Goal: Task Accomplishment & Management: Use online tool/utility

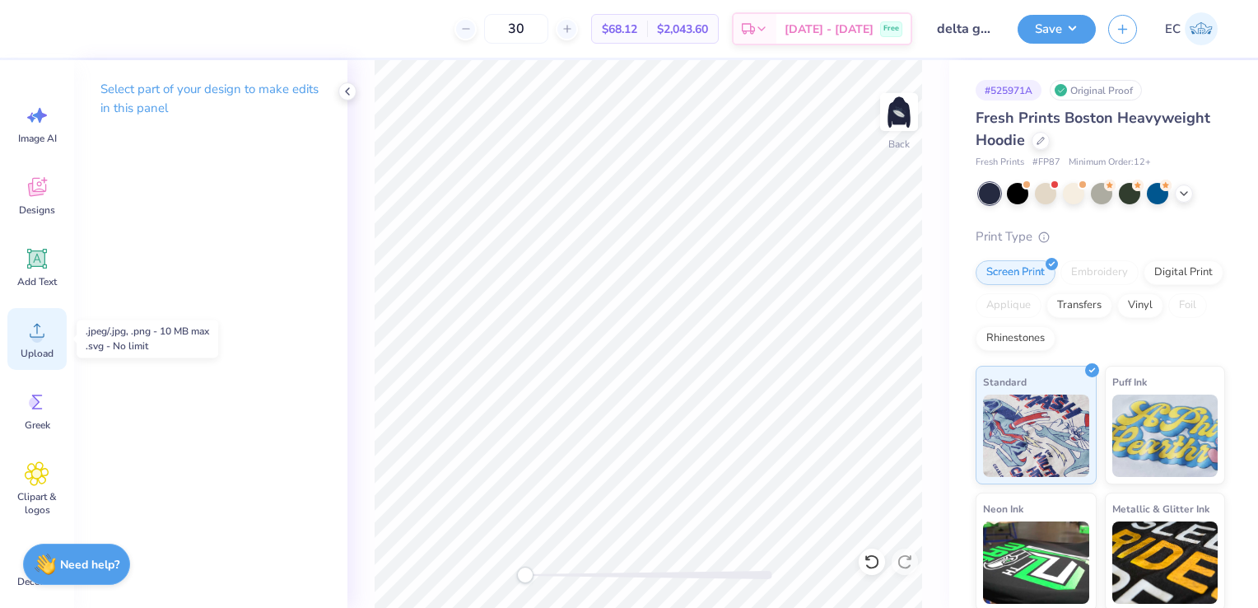
click at [30, 330] on icon at bounding box center [37, 330] width 25 height 25
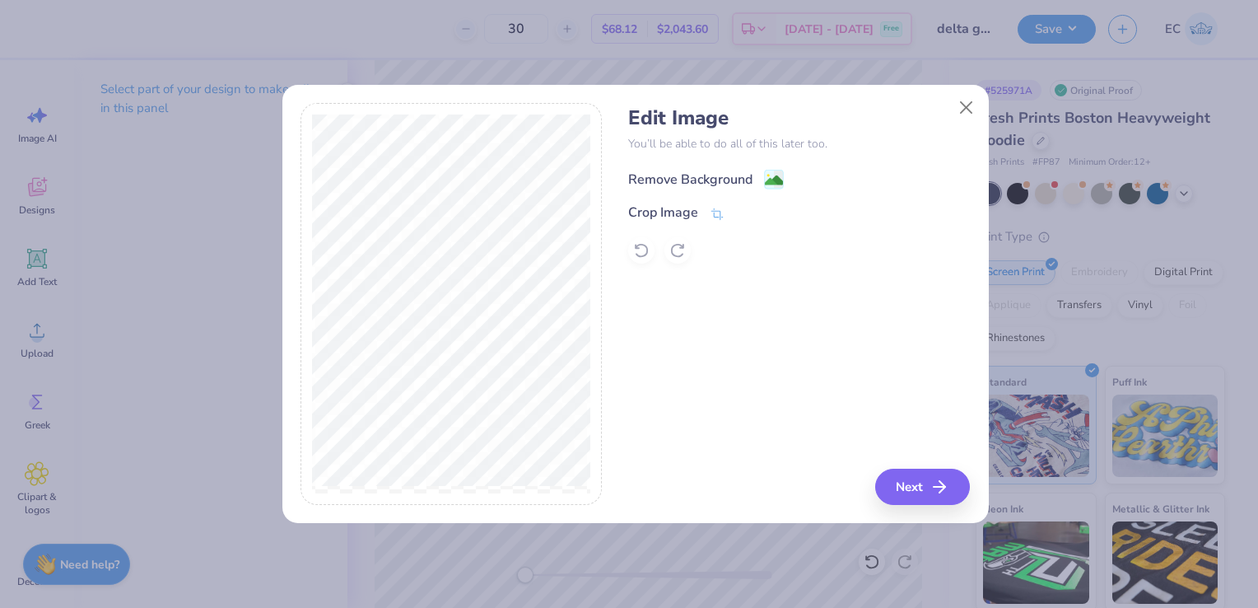
click at [767, 182] on image at bounding box center [774, 180] width 18 height 18
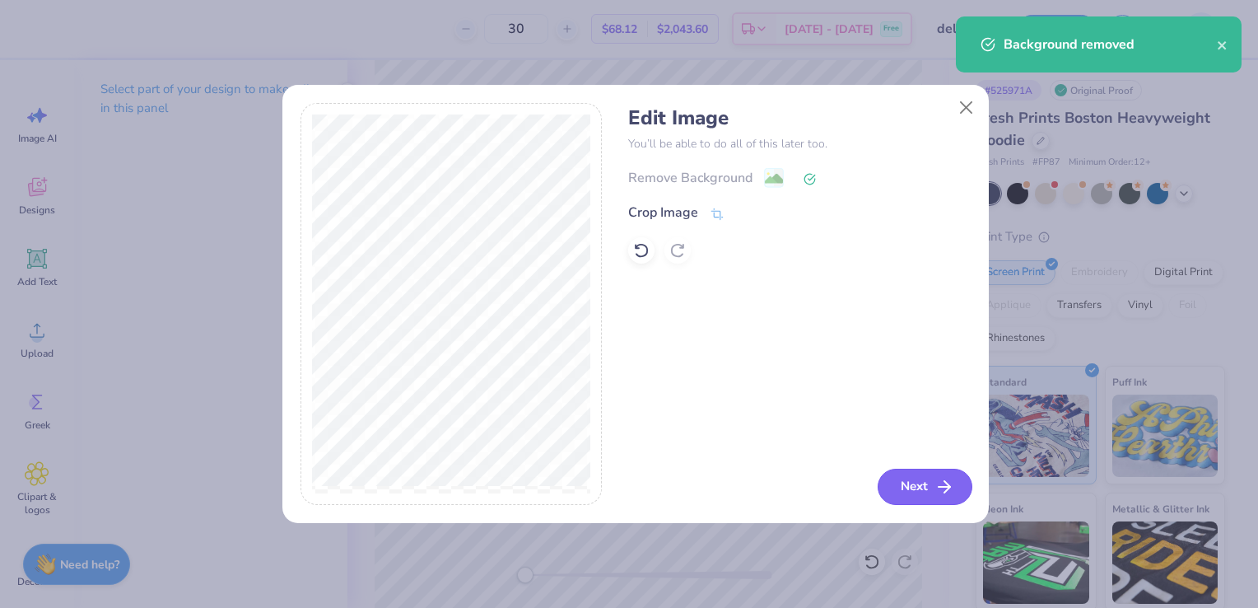
click at [922, 484] on button "Next" at bounding box center [925, 486] width 95 height 36
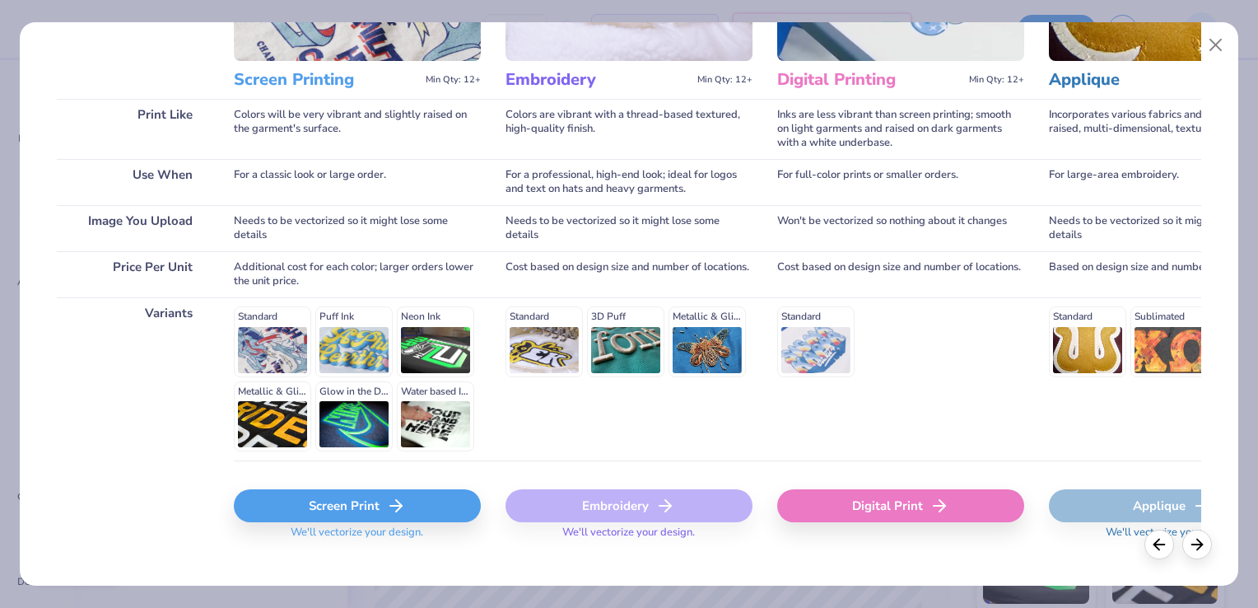
scroll to position [212, 0]
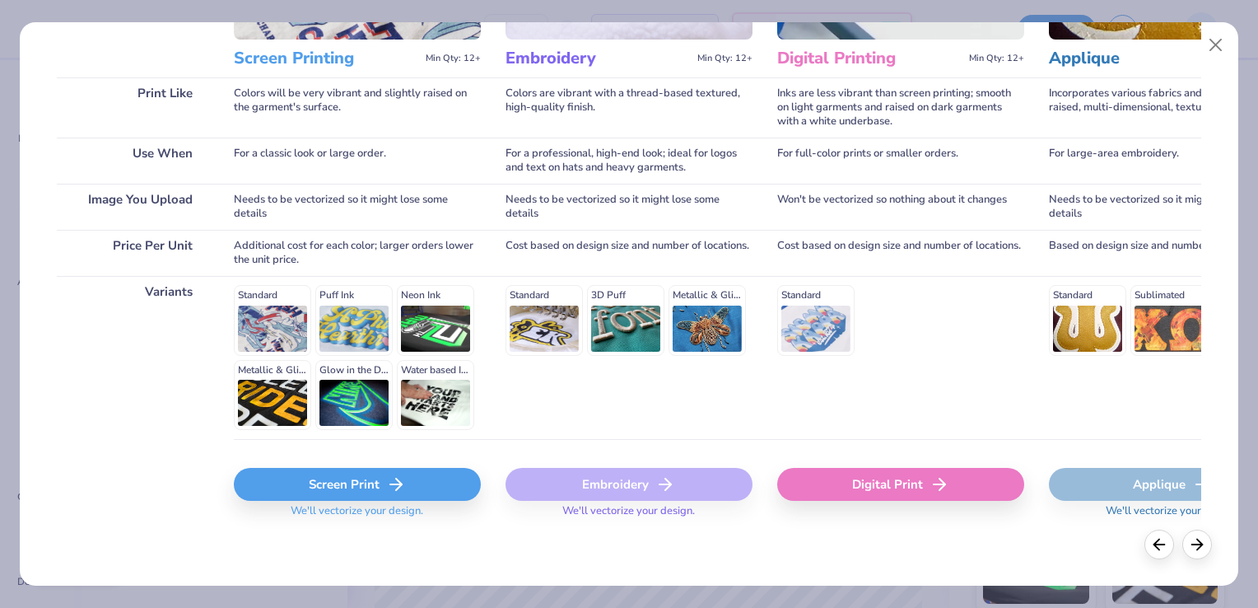
click at [315, 482] on div "Screen Print" at bounding box center [357, 484] width 247 height 33
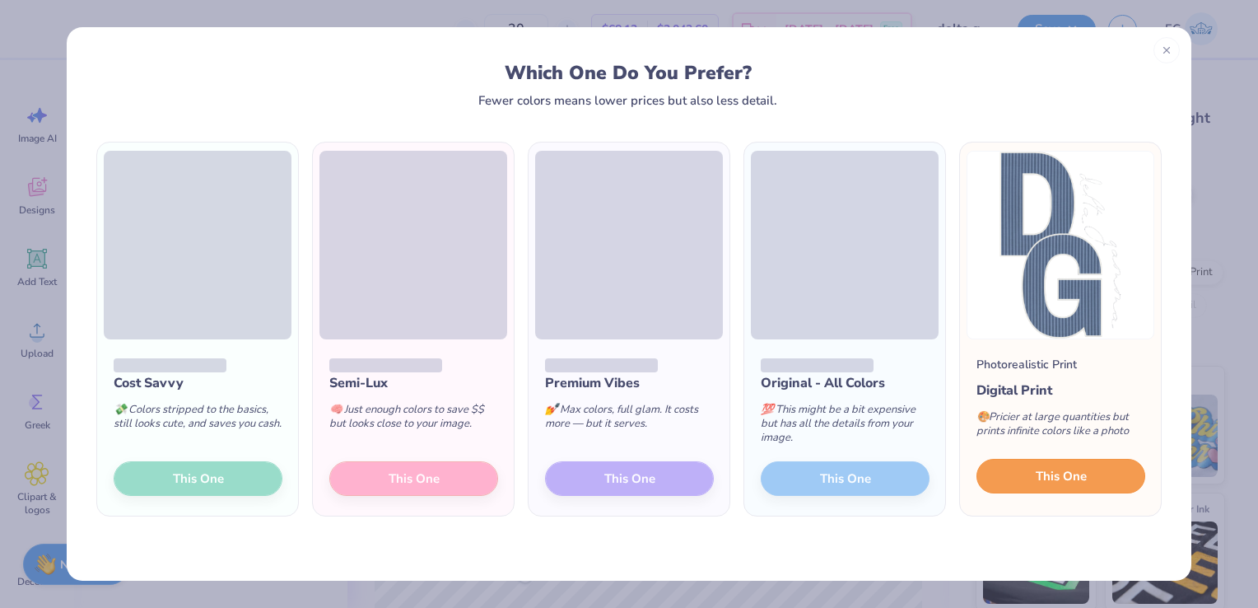
click at [1057, 486] on button "This One" at bounding box center [1060, 476] width 169 height 35
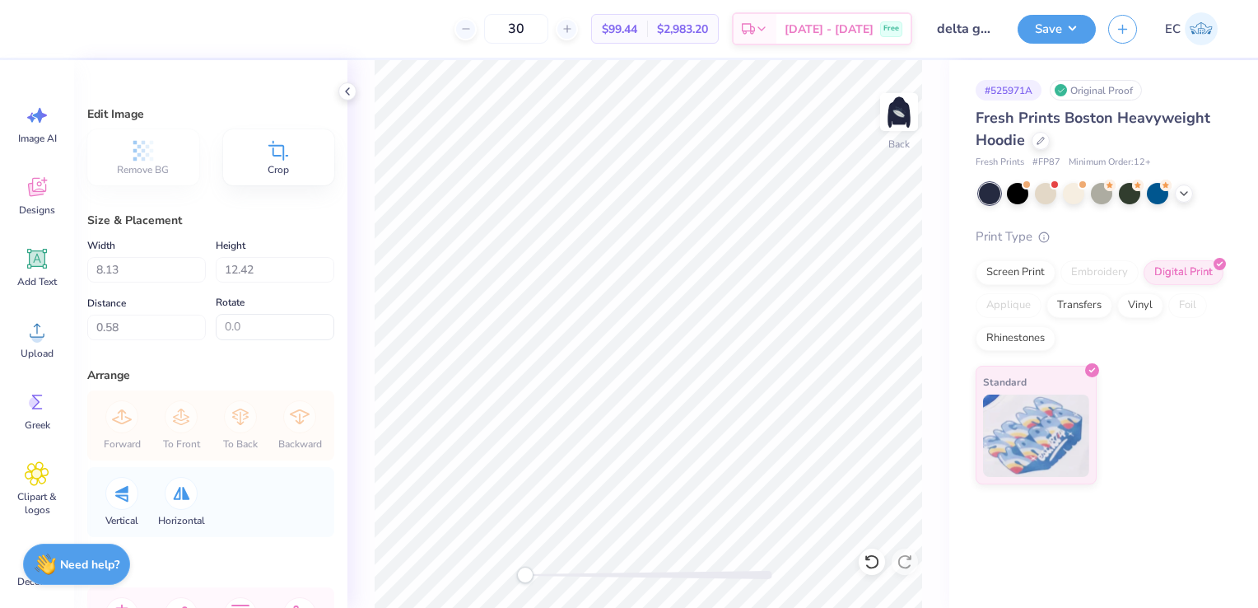
type input "0.54"
click at [899, 113] on img at bounding box center [899, 112] width 66 height 66
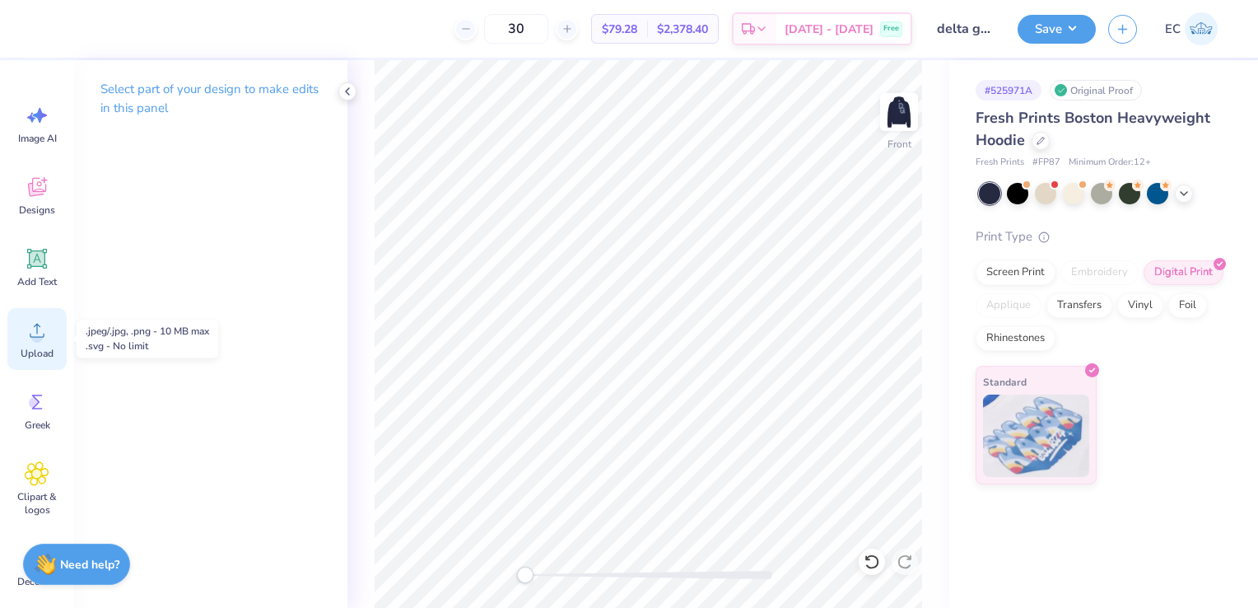
click at [43, 348] on span "Upload" at bounding box center [37, 353] width 33 height 13
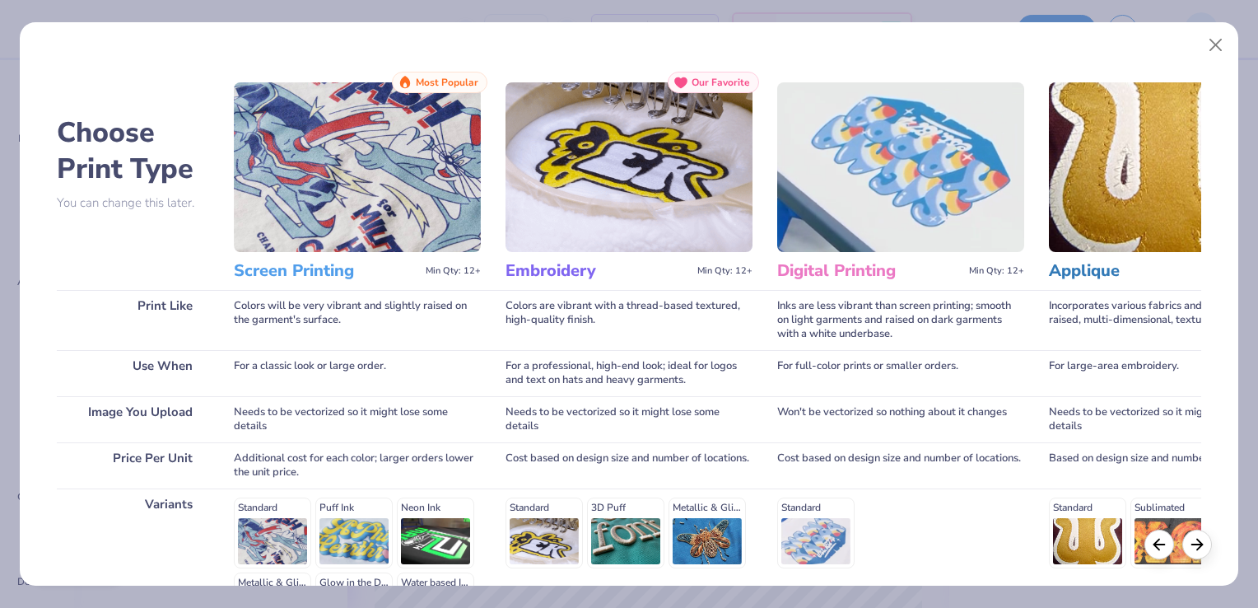
scroll to position [212, 0]
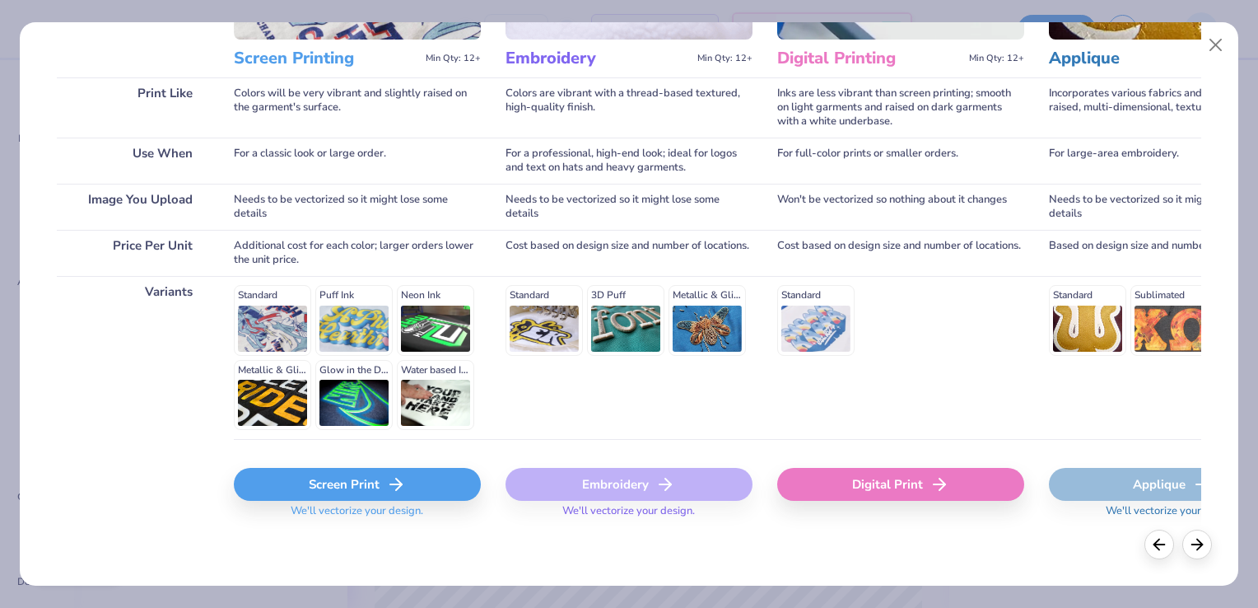
click at [319, 482] on div "Screen Print" at bounding box center [357, 484] width 247 height 33
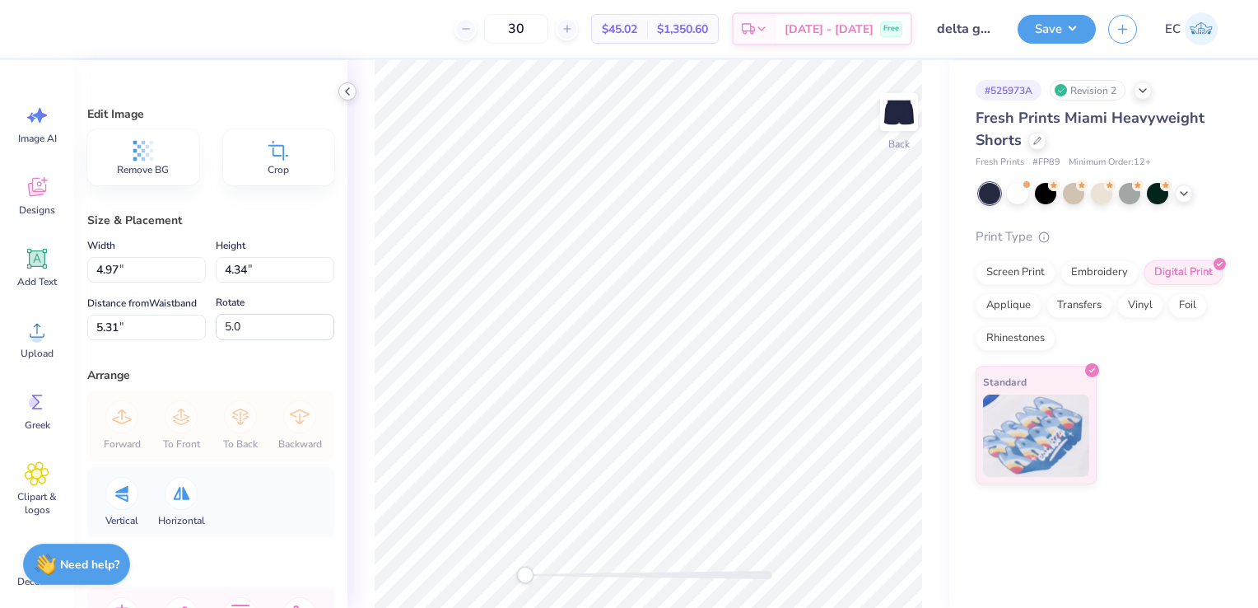
click at [347, 89] on polyline at bounding box center [347, 91] width 3 height 7
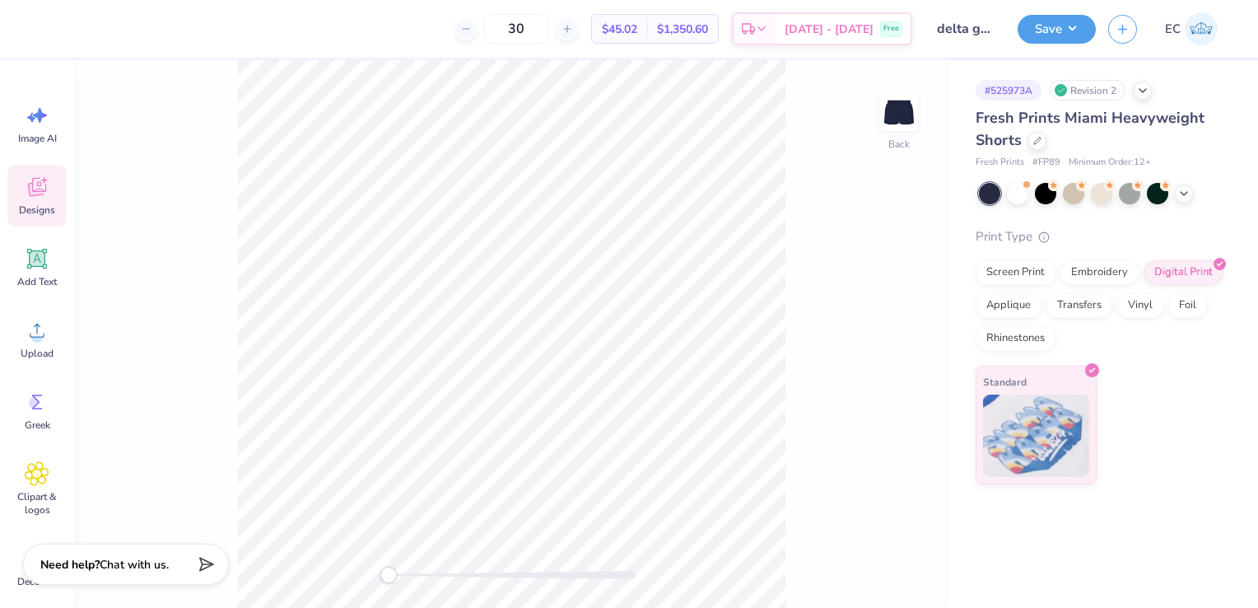
click at [30, 196] on icon at bounding box center [37, 187] width 25 height 25
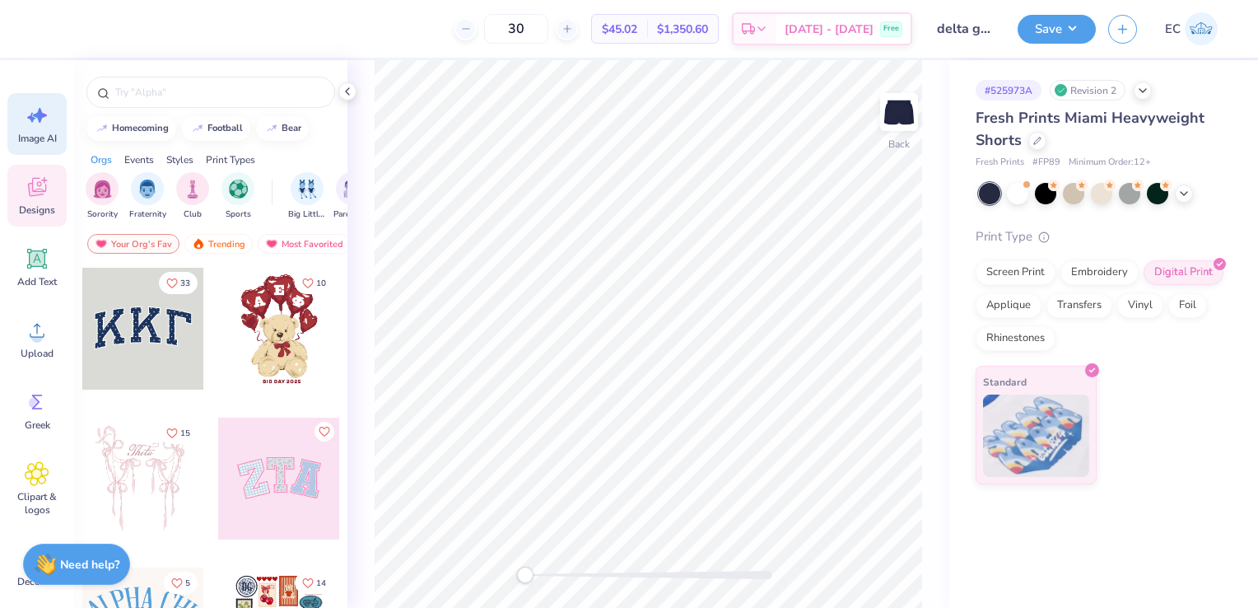
click at [42, 117] on icon at bounding box center [40, 115] width 14 height 15
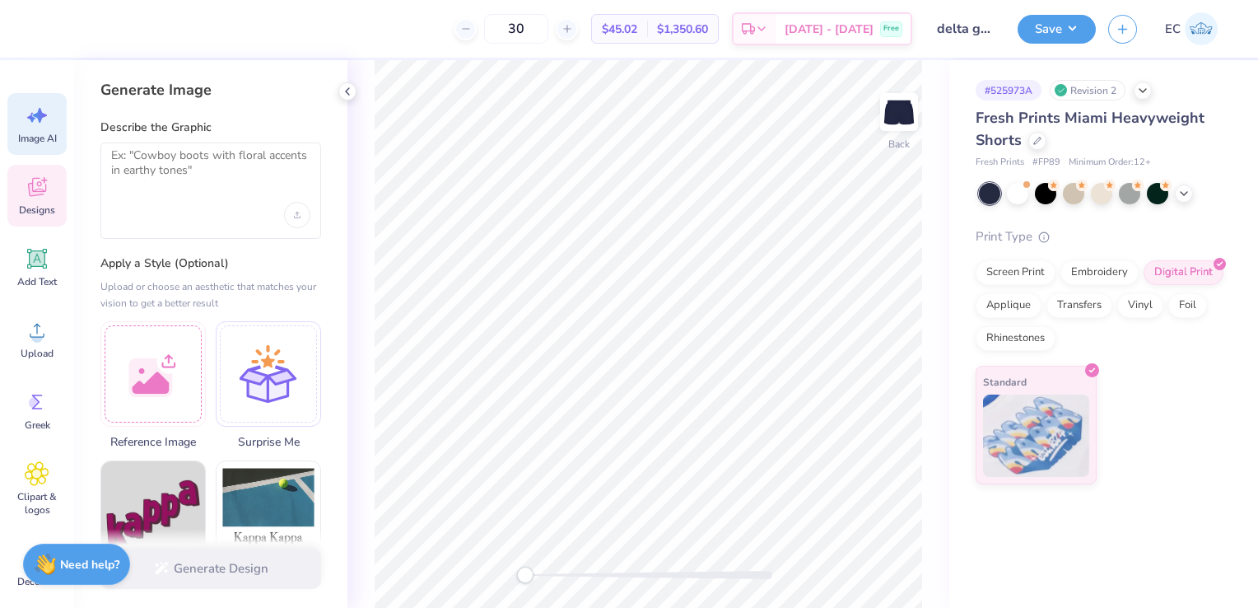
click at [38, 189] on icon at bounding box center [37, 187] width 25 height 25
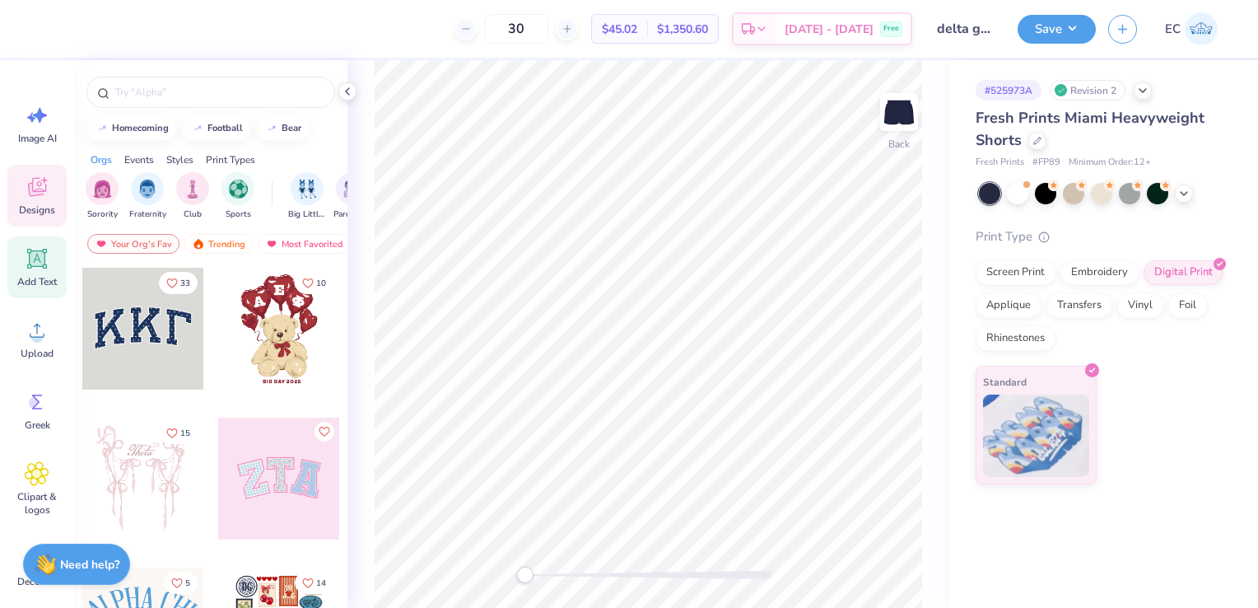
click at [40, 261] on icon at bounding box center [37, 259] width 20 height 20
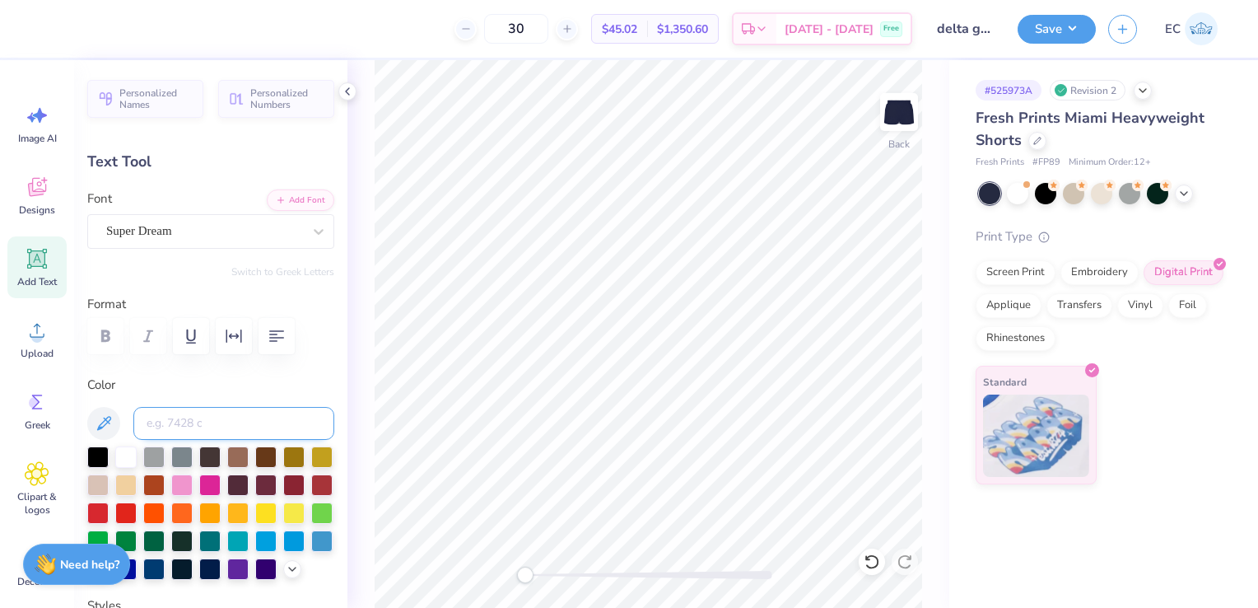
click at [228, 413] on input at bounding box center [233, 423] width 201 height 33
type input "652"
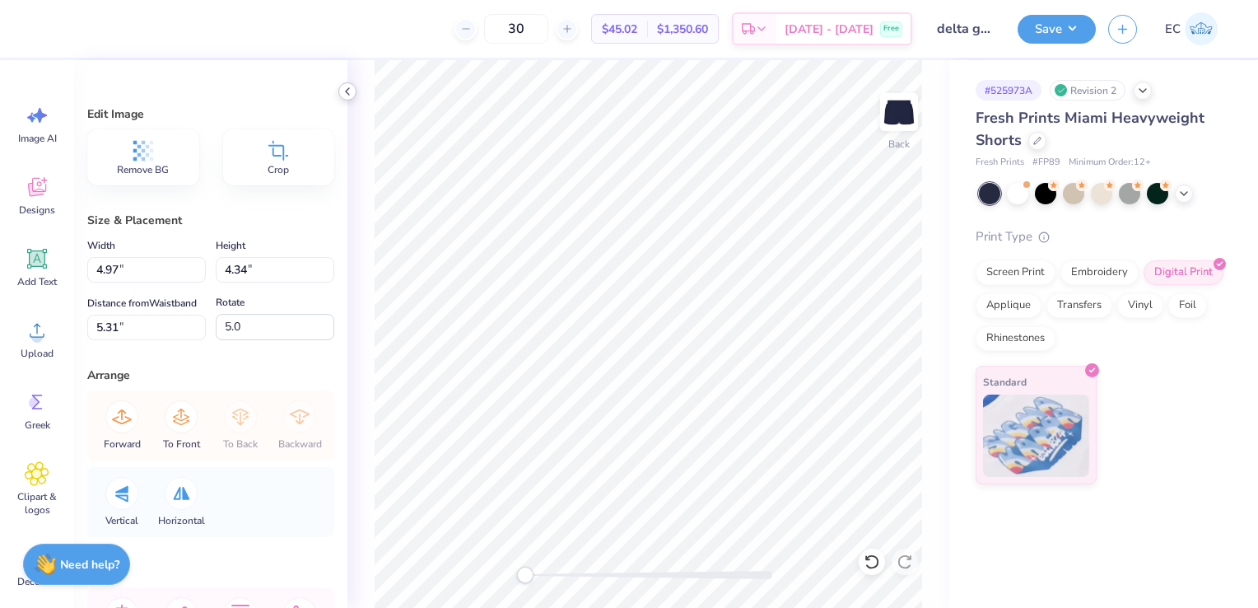
click at [349, 97] on icon at bounding box center [347, 91] width 13 height 13
type input "0.0"
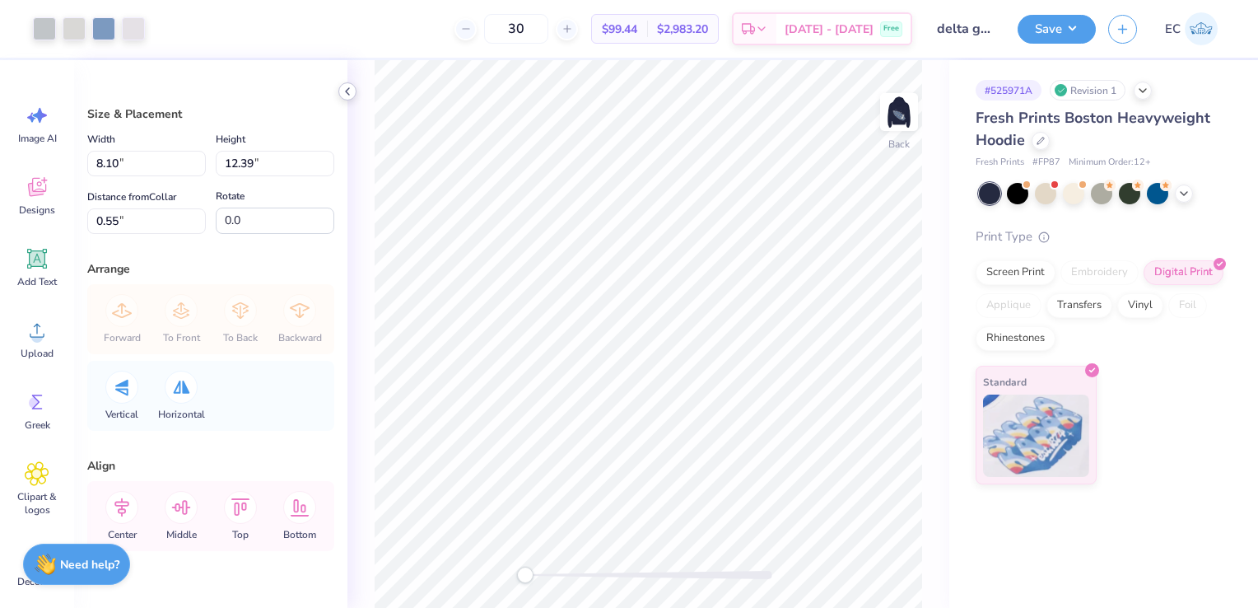
click at [351, 87] on icon at bounding box center [347, 91] width 13 height 13
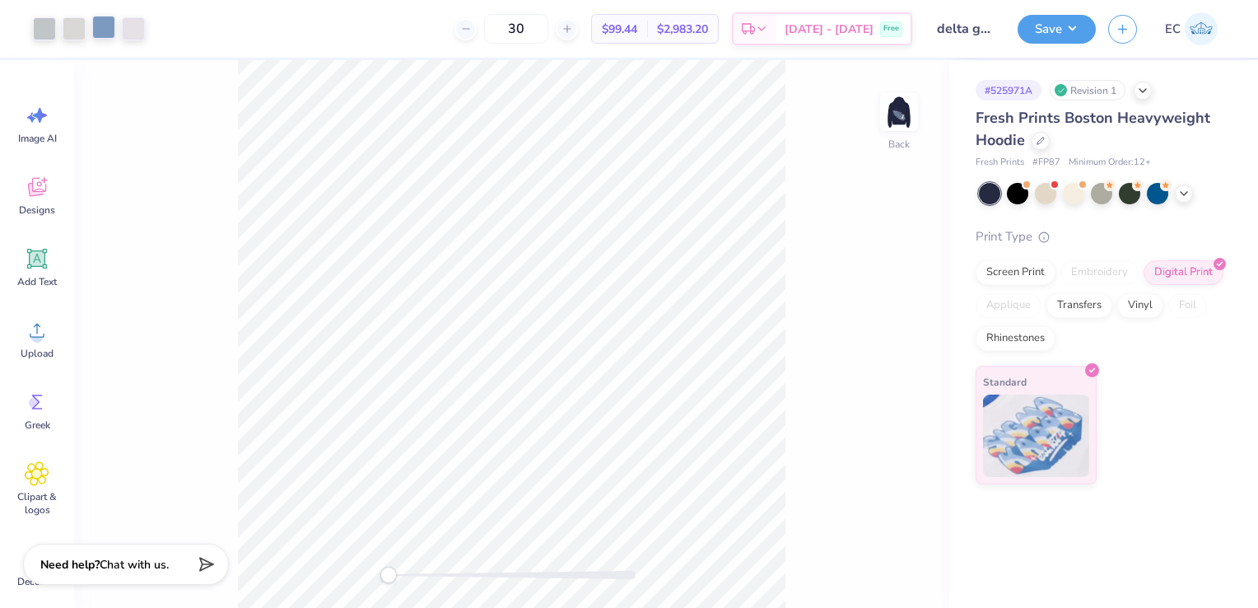
click at [101, 25] on div at bounding box center [103, 27] width 23 height 23
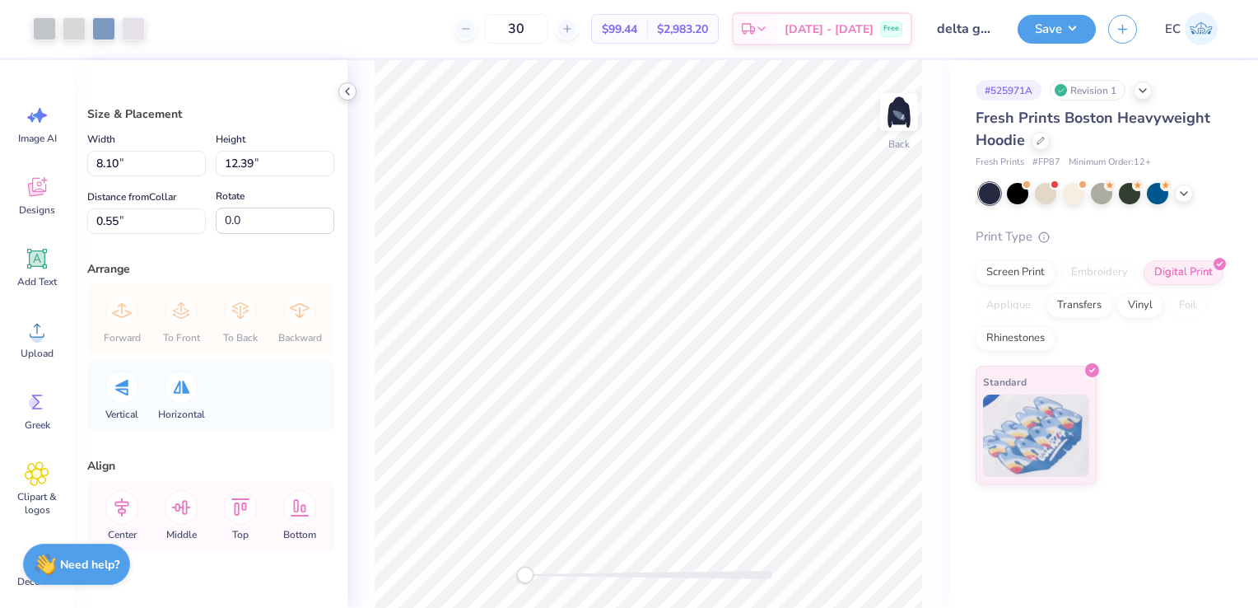
click at [352, 86] on icon at bounding box center [347, 91] width 13 height 13
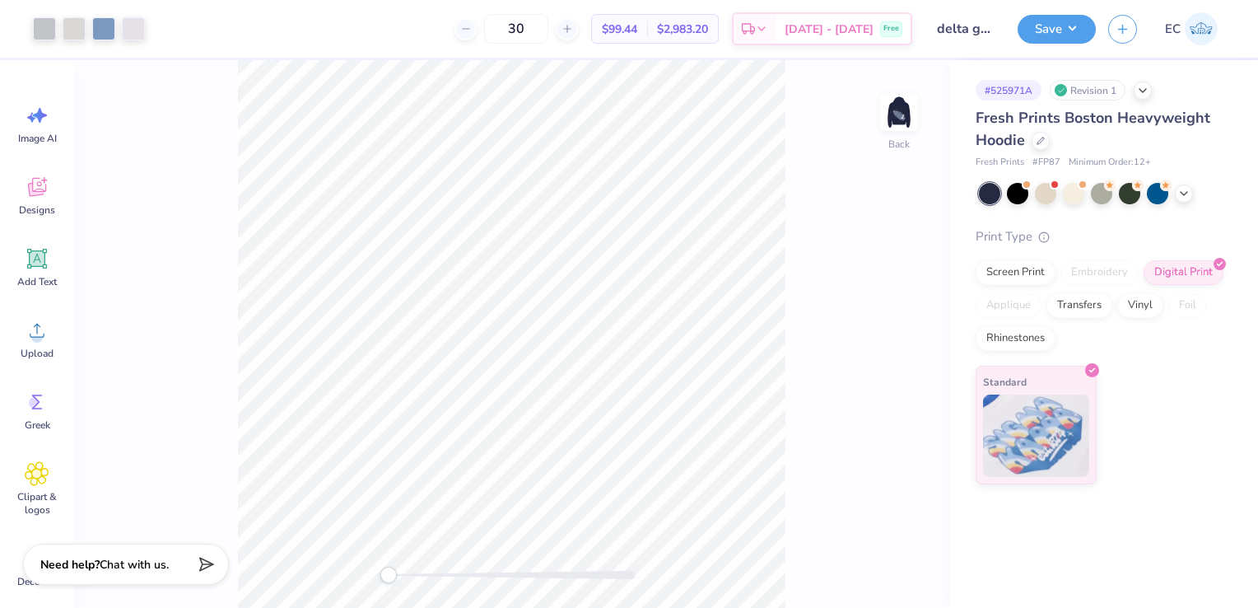
click at [1084, 91] on div "Revision 1" at bounding box center [1088, 90] width 76 height 21
click at [1145, 91] on icon at bounding box center [1142, 88] width 13 height 13
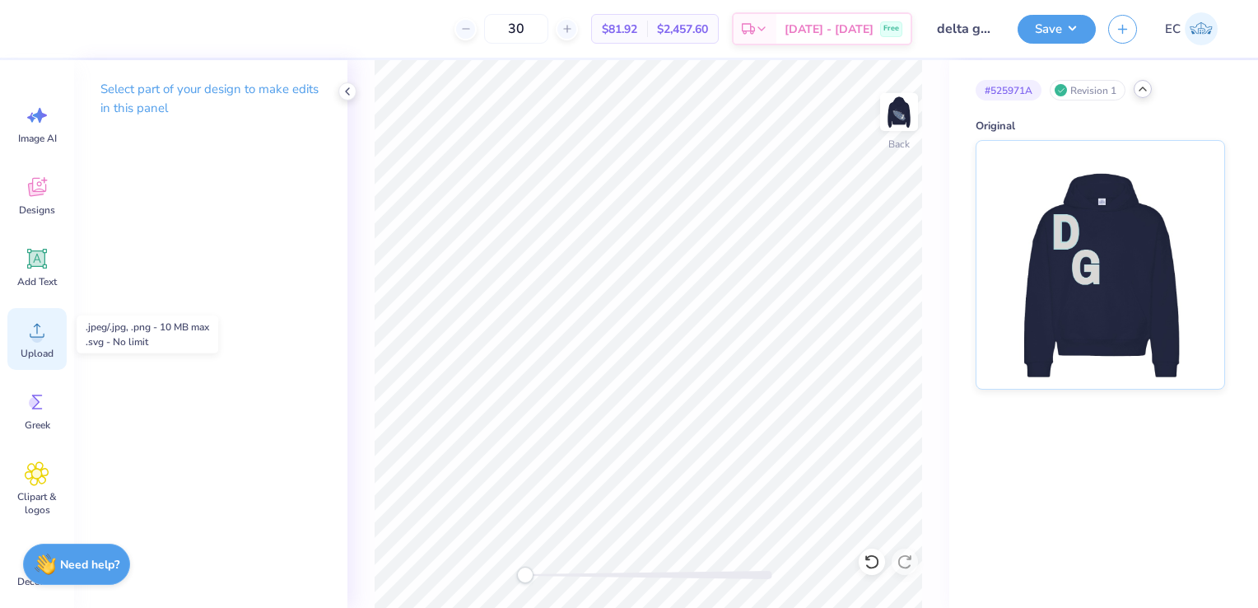
click at [41, 326] on icon at bounding box center [37, 330] width 25 height 25
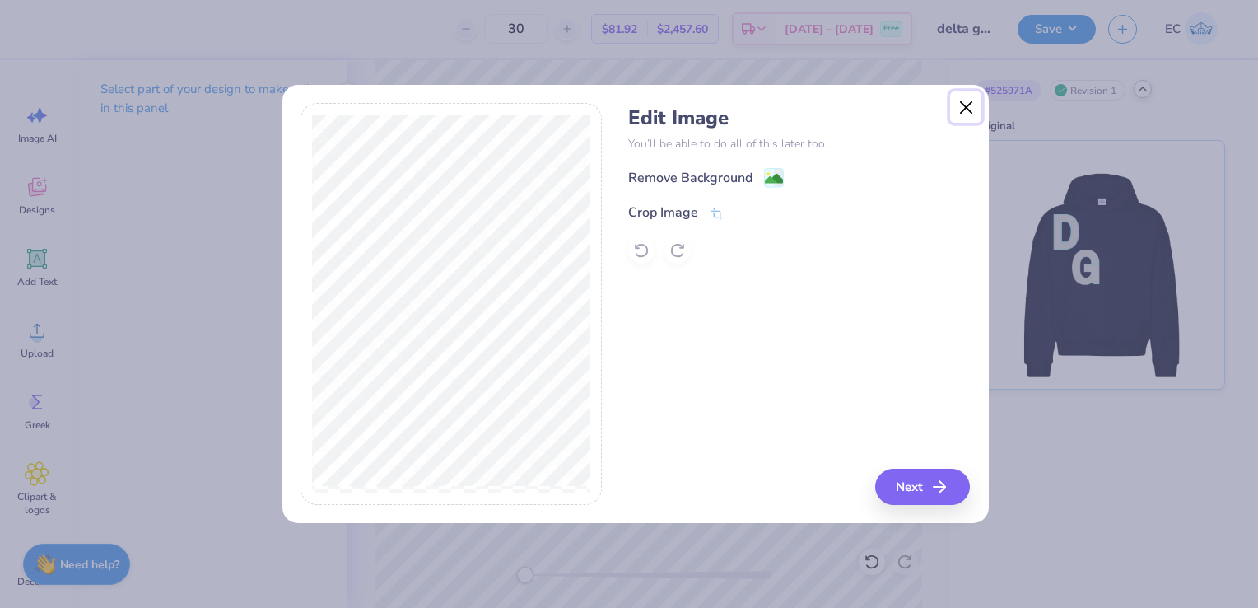
click at [963, 100] on button "Close" at bounding box center [965, 106] width 31 height 31
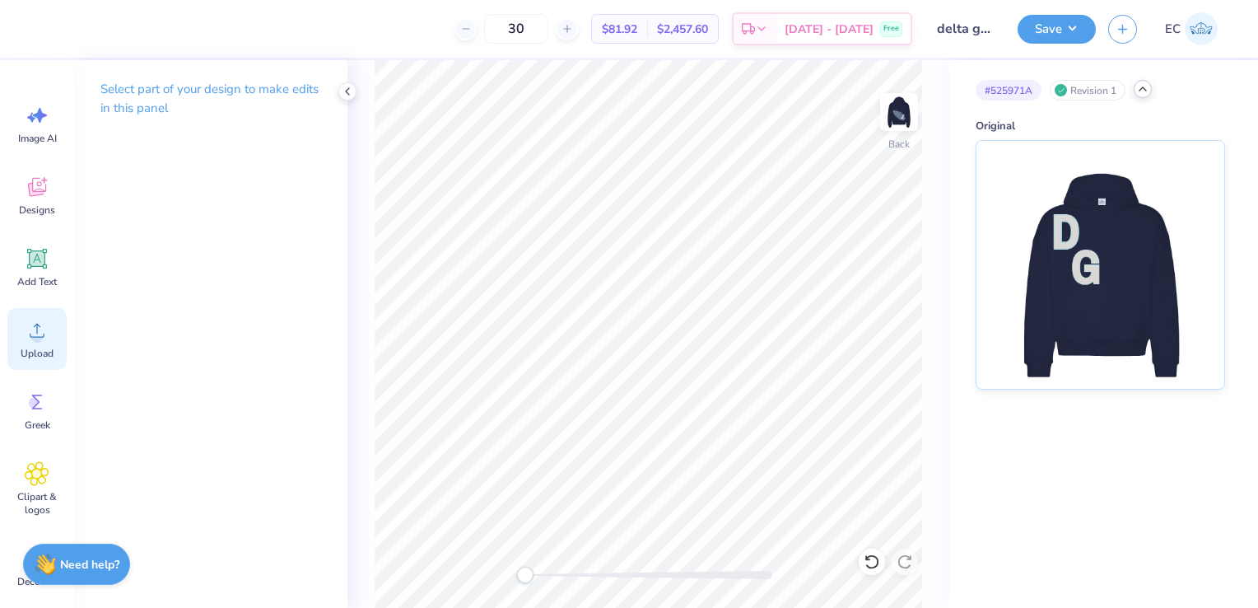
click at [23, 348] on span "Upload" at bounding box center [37, 353] width 33 height 13
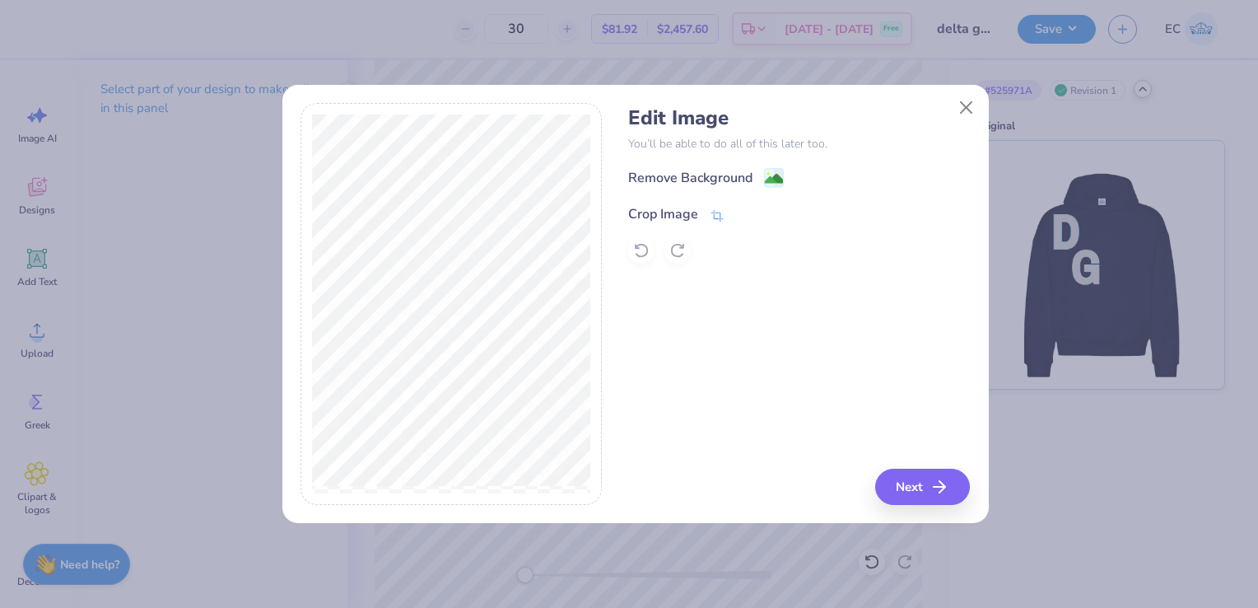
click at [717, 211] on icon at bounding box center [717, 215] width 15 height 15
click at [747, 214] on icon at bounding box center [744, 212] width 10 height 10
click at [771, 176] on image at bounding box center [774, 180] width 18 height 18
